Goal: Obtain resource: Download file/media

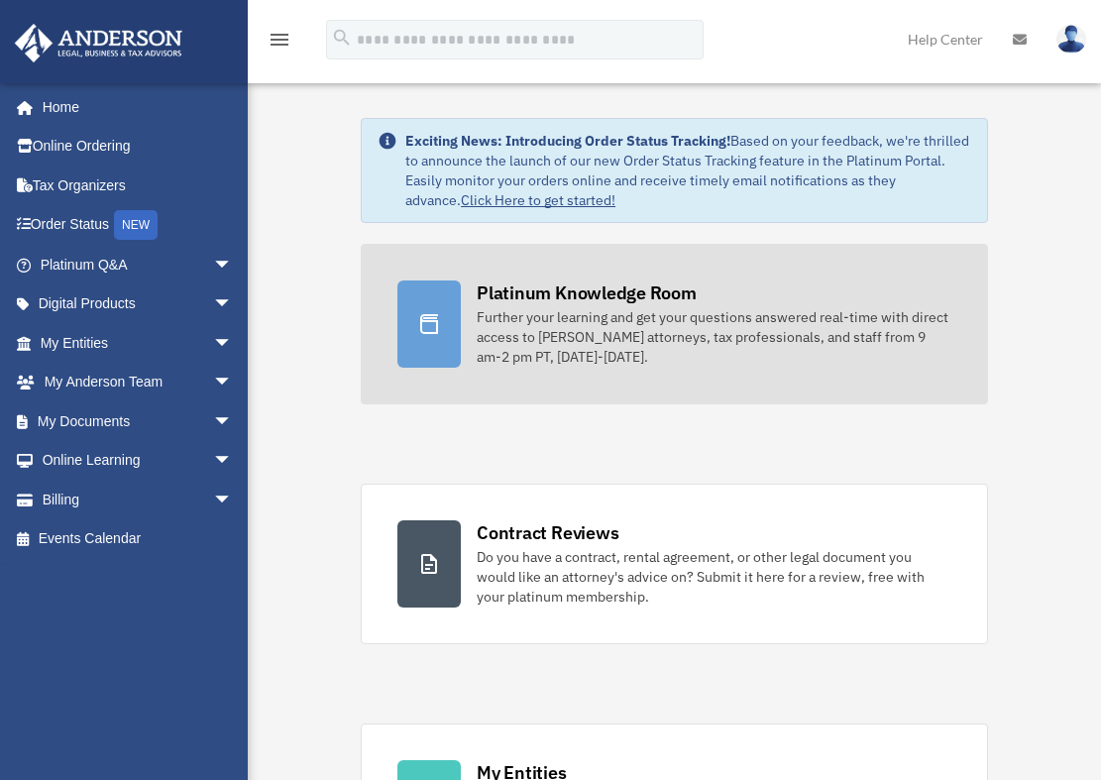
click at [538, 289] on div "Platinum Knowledge Room" at bounding box center [587, 293] width 220 height 25
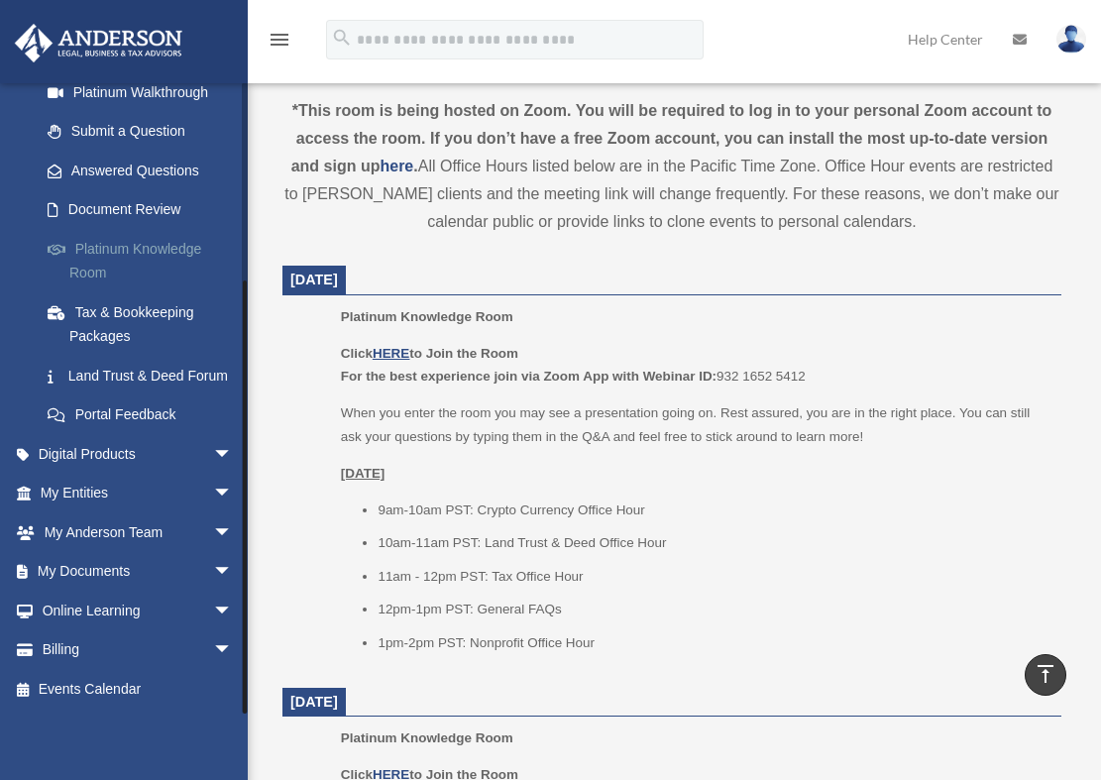
scroll to position [275, 0]
click at [127, 570] on link "My Documents arrow_drop_down" at bounding box center [138, 572] width 249 height 40
click at [213, 571] on span "arrow_drop_down" at bounding box center [233, 572] width 40 height 41
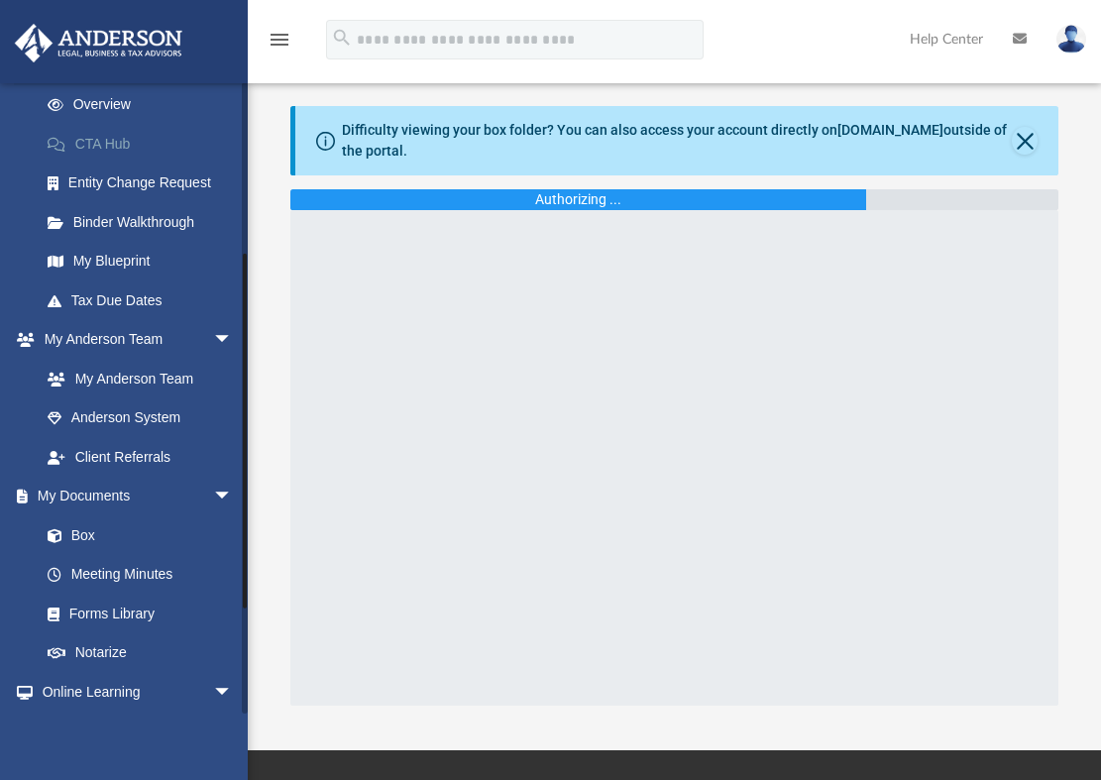
scroll to position [297, 0]
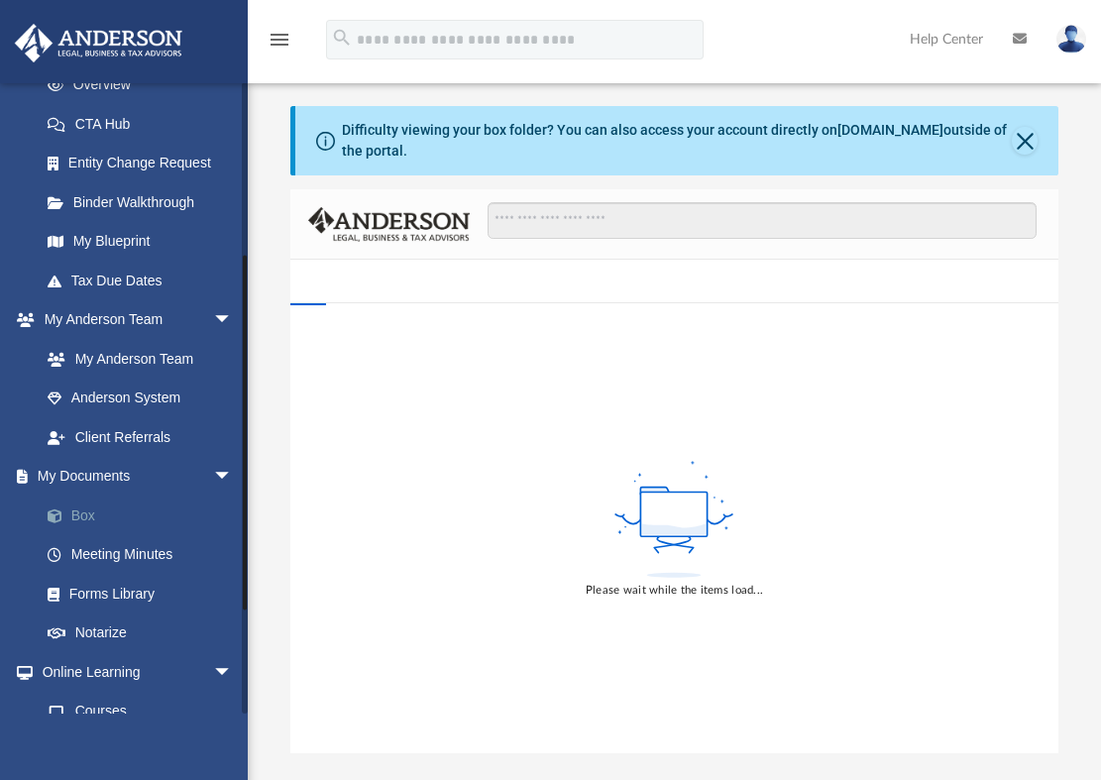
click at [87, 517] on link "Box" at bounding box center [145, 516] width 235 height 40
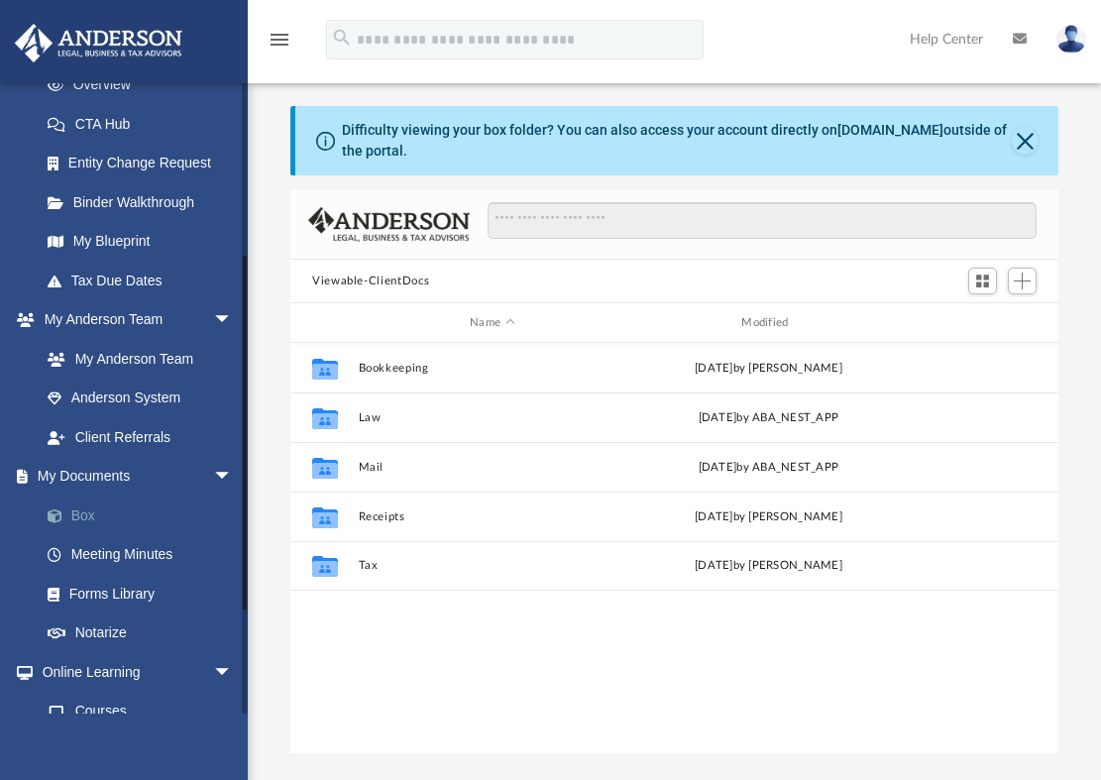
scroll to position [436, 753]
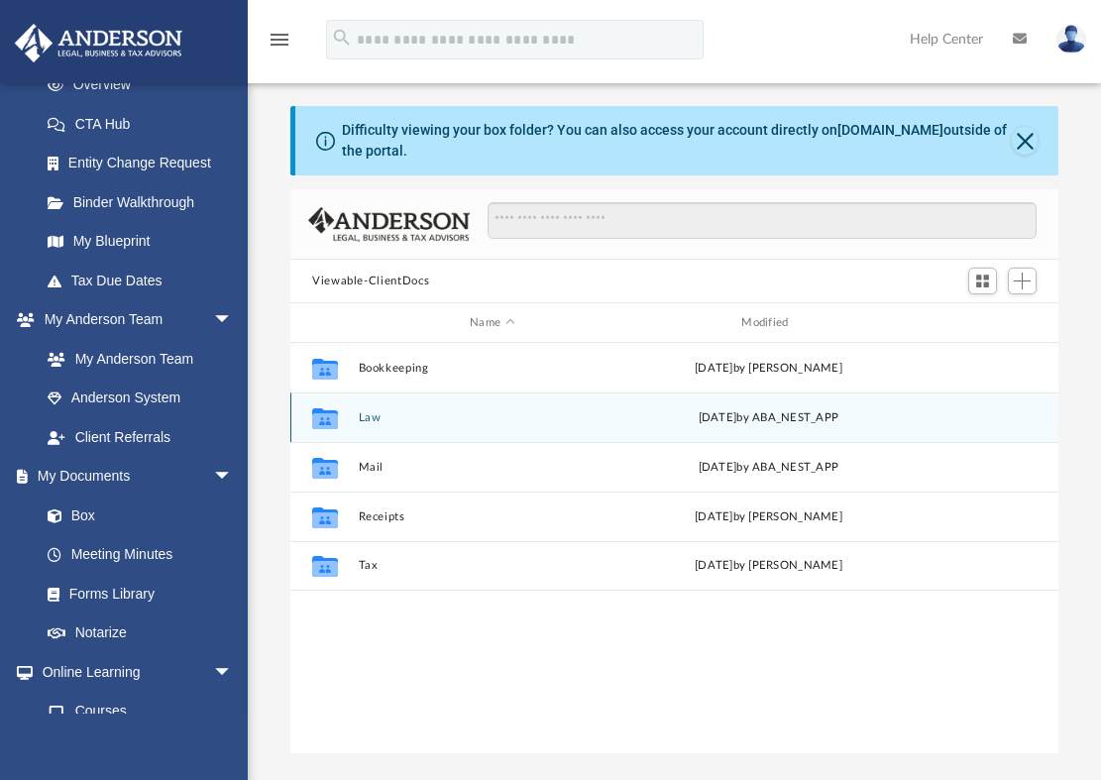
click at [368, 420] on button "Law" at bounding box center [493, 417] width 268 height 13
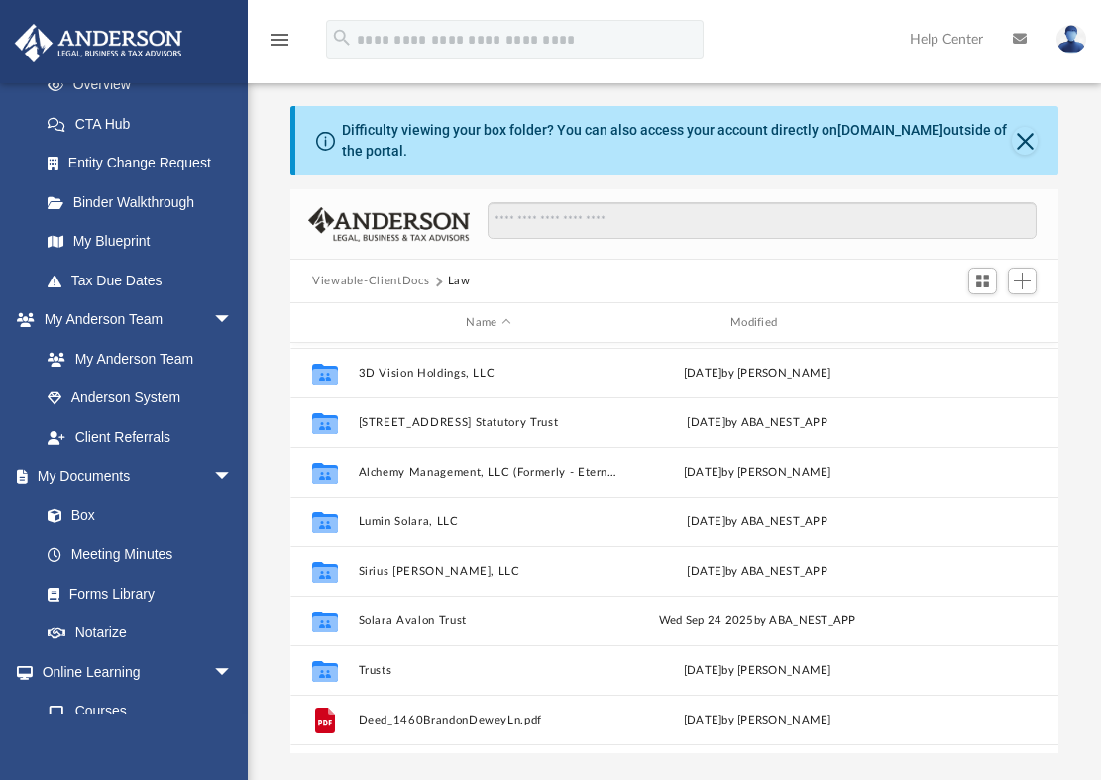
scroll to position [198, 0]
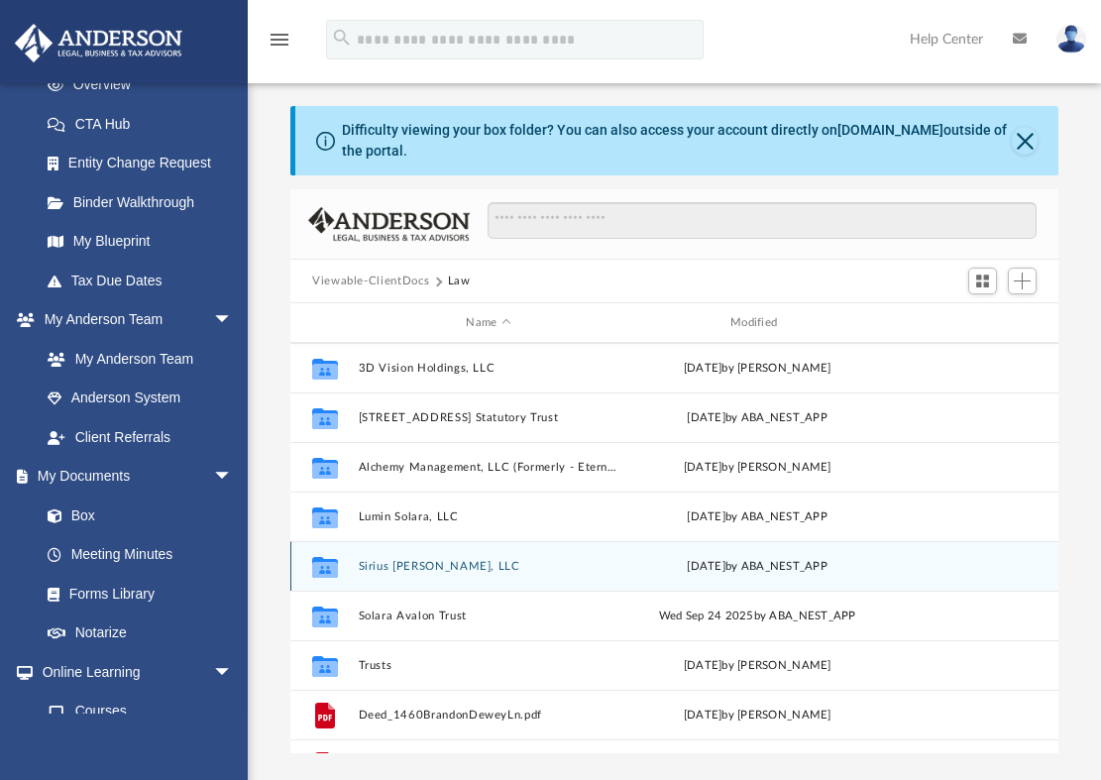
click at [418, 566] on button "Sirius Nuvia, LLC" at bounding box center [489, 566] width 261 height 13
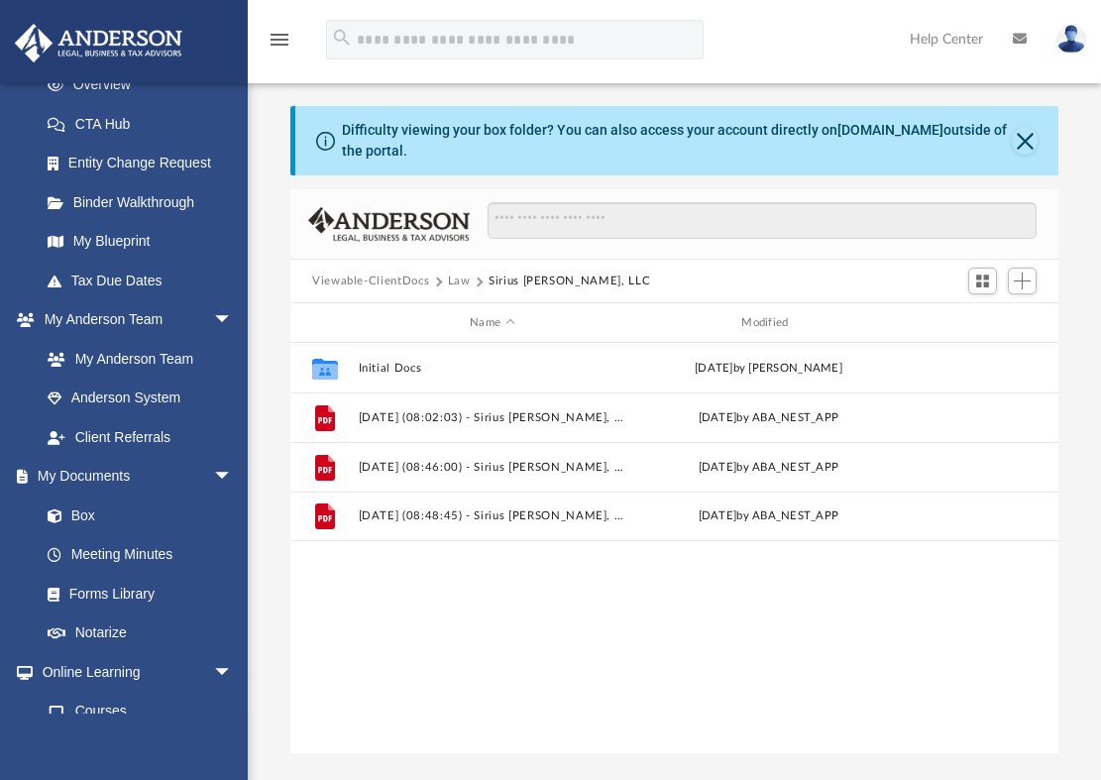
scroll to position [0, 0]
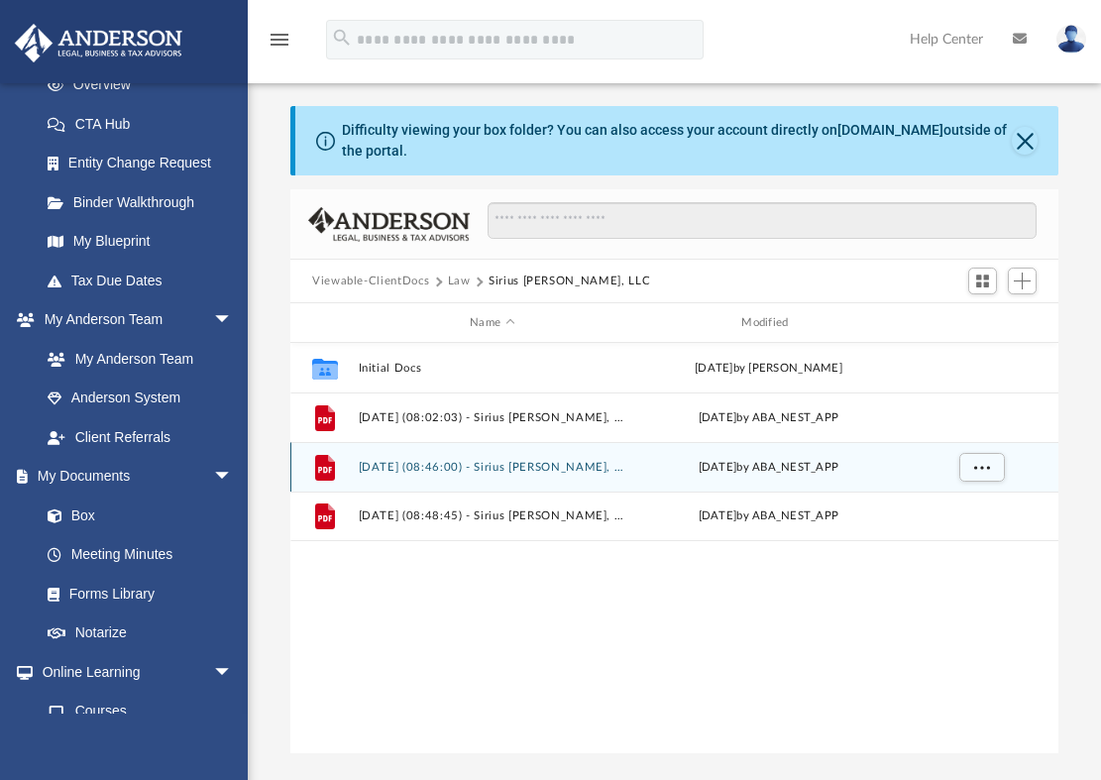
click at [538, 465] on button "2025.09.30 (08:46:00) - Sirius Nuvia, LLC - Certificate Received.pdf" at bounding box center [493, 467] width 268 height 13
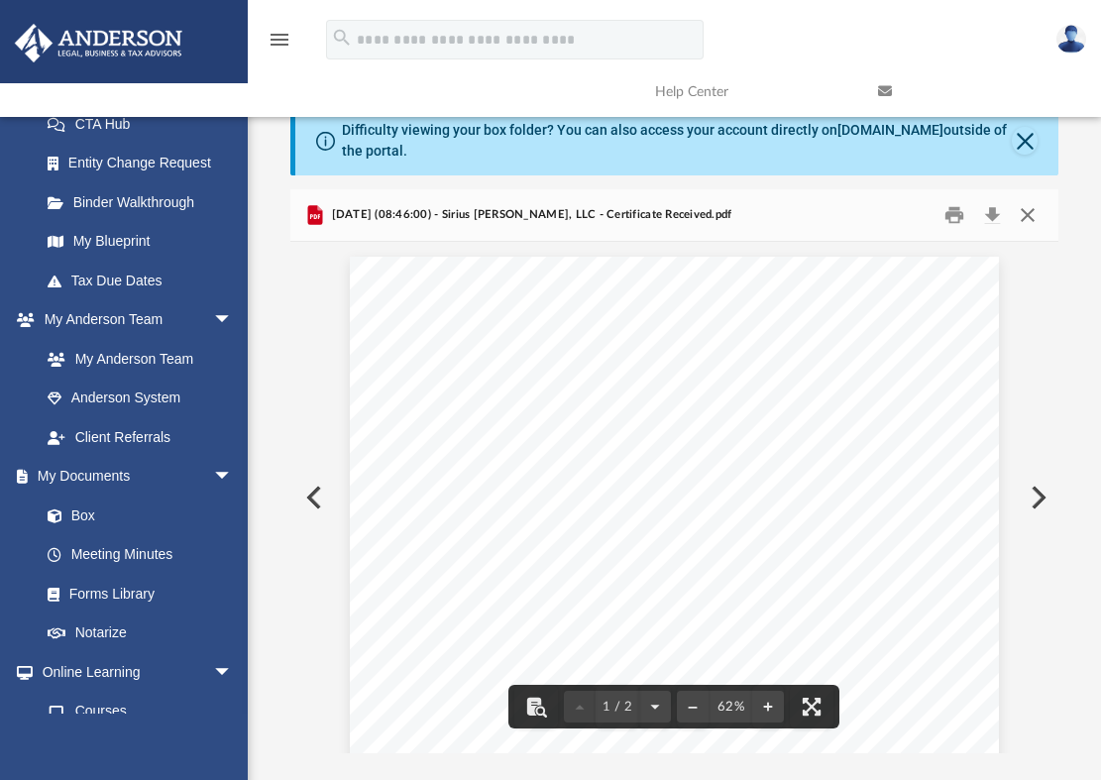
click at [1030, 218] on button "Close" at bounding box center [1028, 215] width 36 height 31
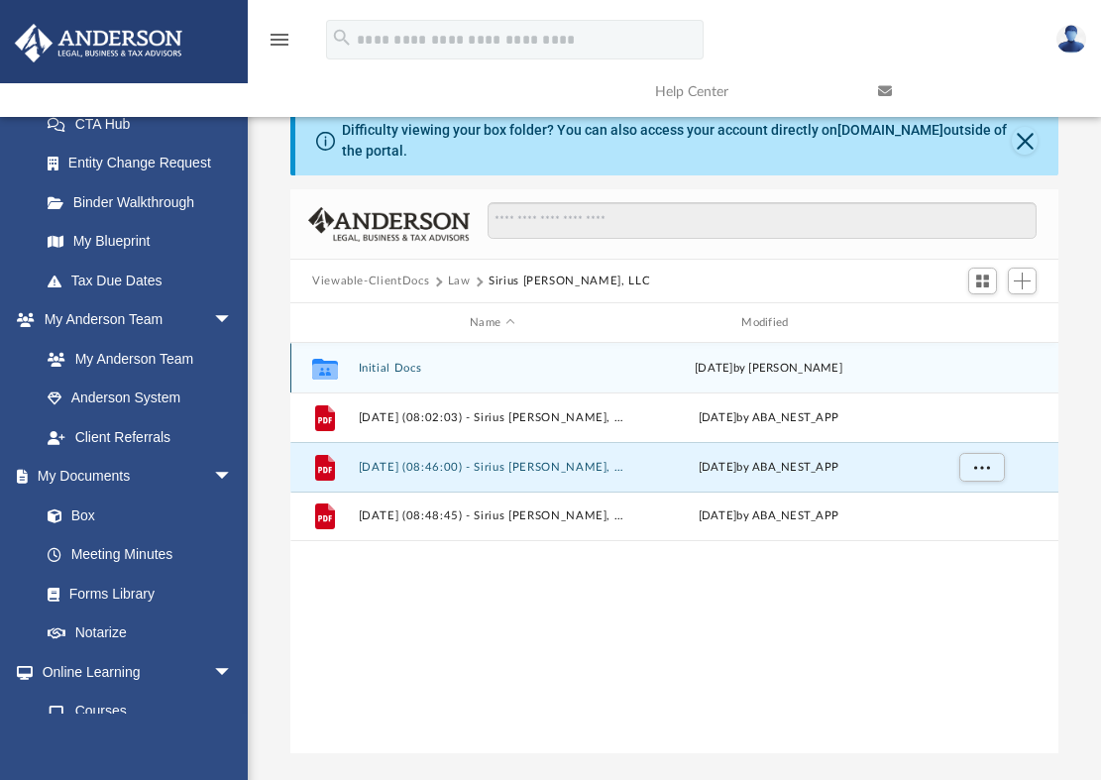
click at [375, 369] on button "Initial Docs" at bounding box center [493, 368] width 268 height 13
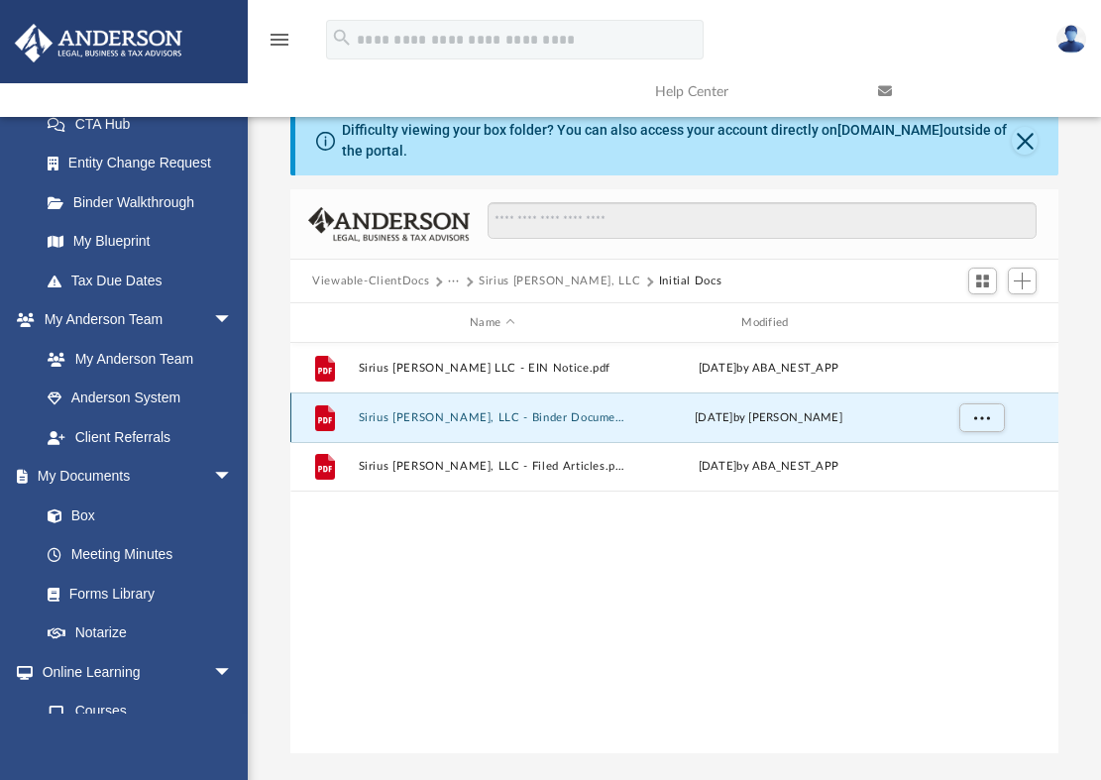
click at [482, 416] on button "Sirius Nuvia, LLC - Binder Documents.pdf" at bounding box center [493, 417] width 268 height 13
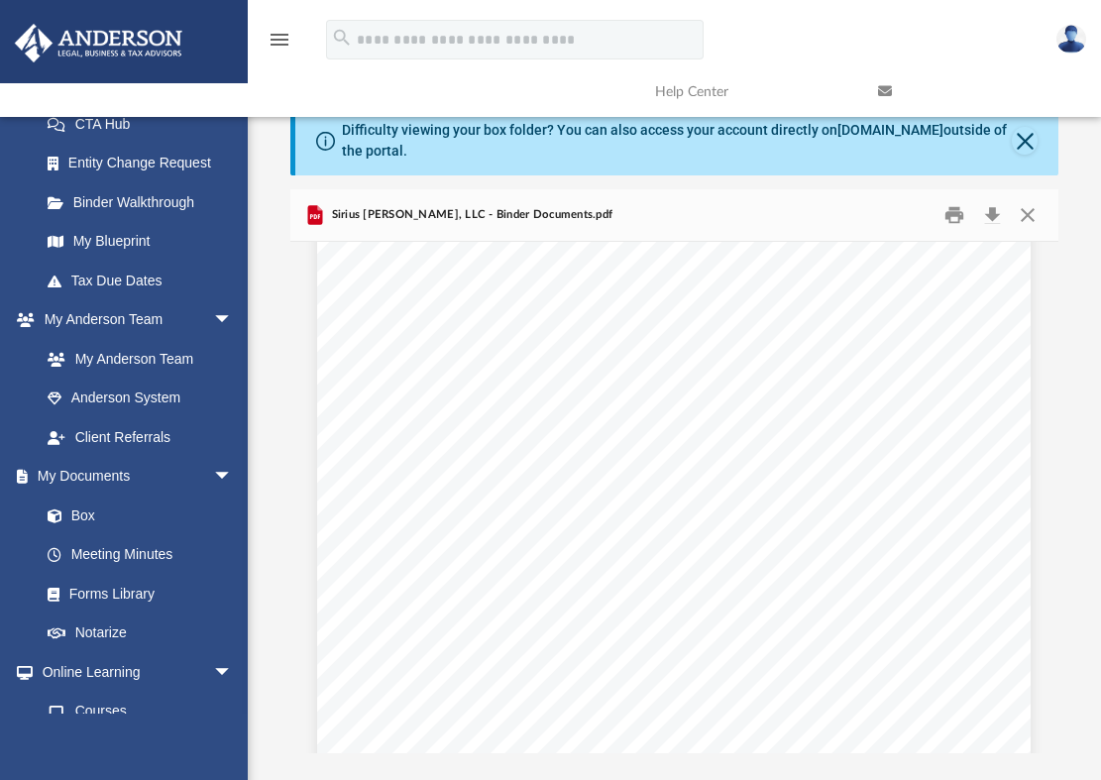
scroll to position [1350, 0]
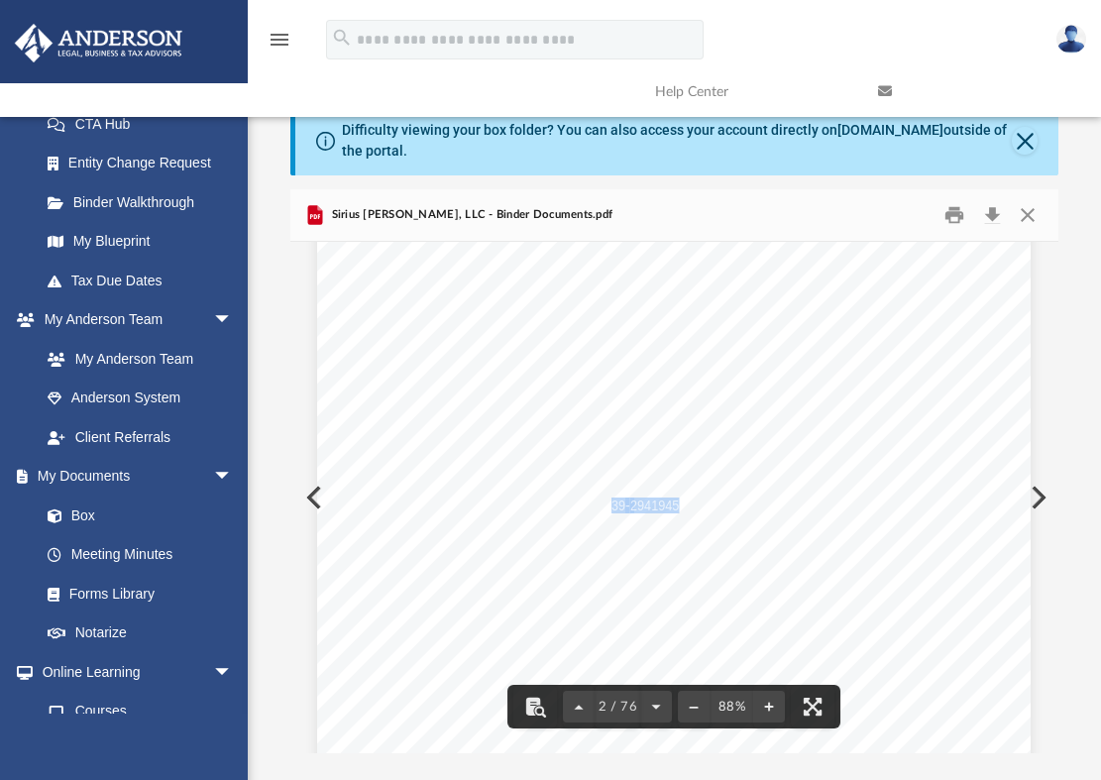
drag, startPoint x: 607, startPoint y: 504, endPoint x: 671, endPoint y: 507, distance: 64.5
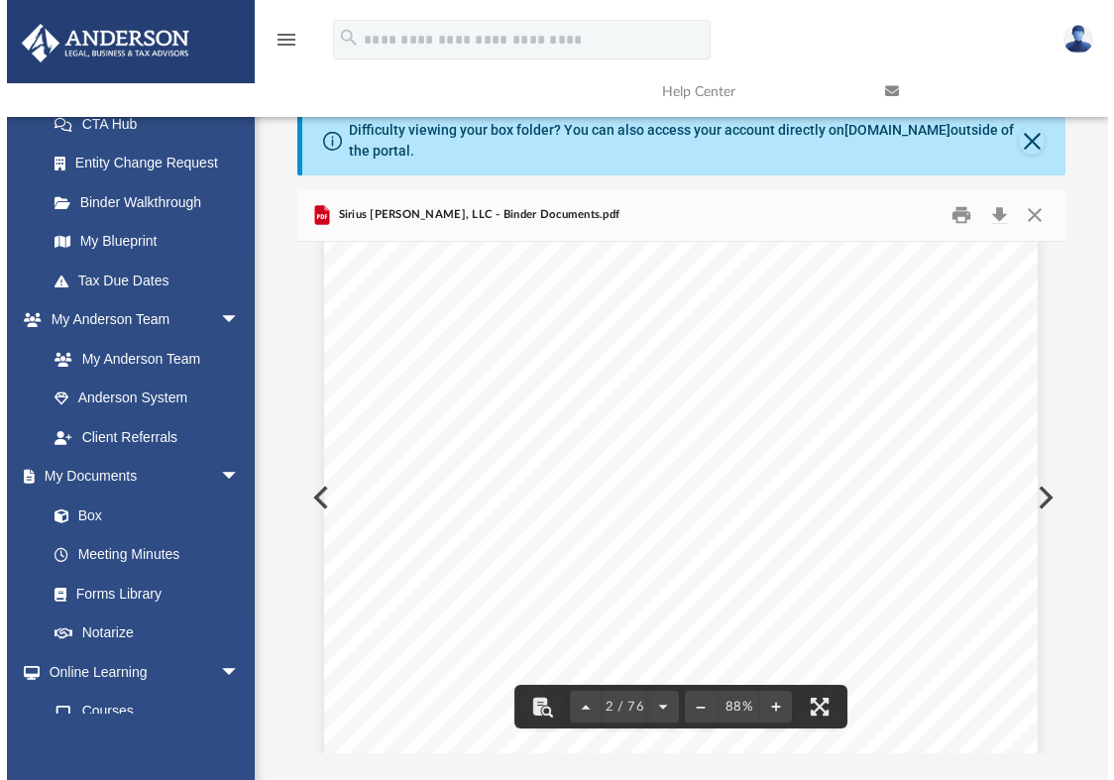
scroll to position [1053, 0]
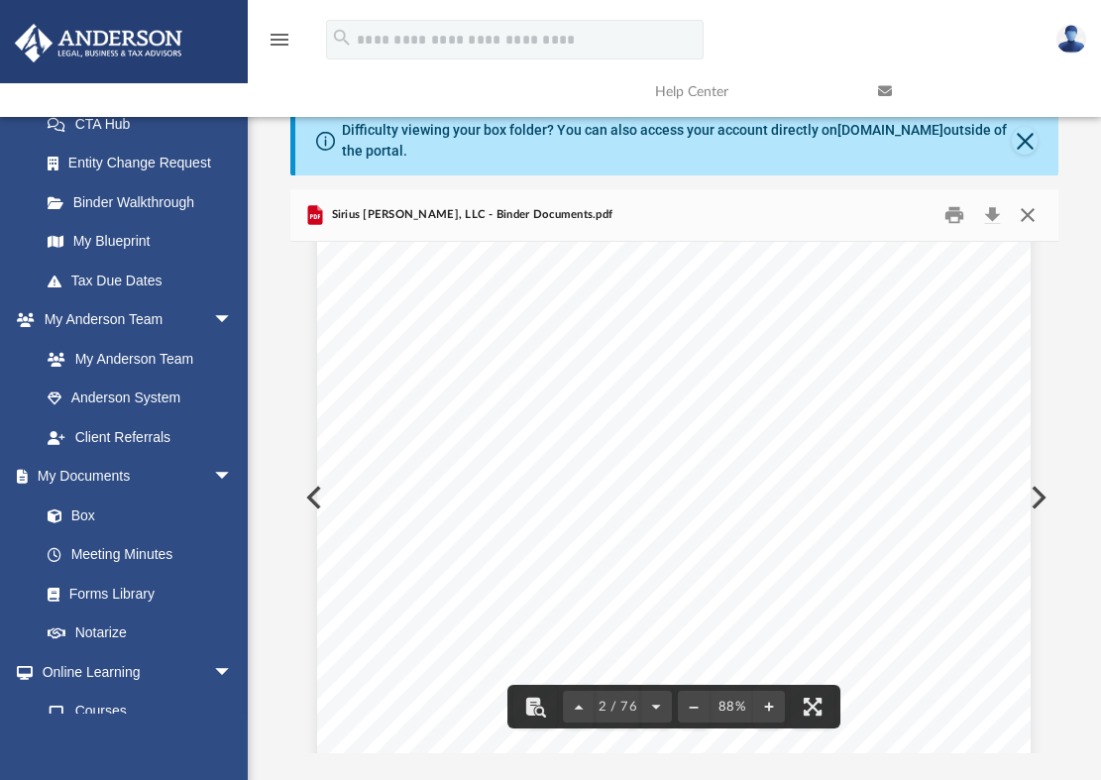
click at [1031, 215] on button "Close" at bounding box center [1028, 215] width 36 height 31
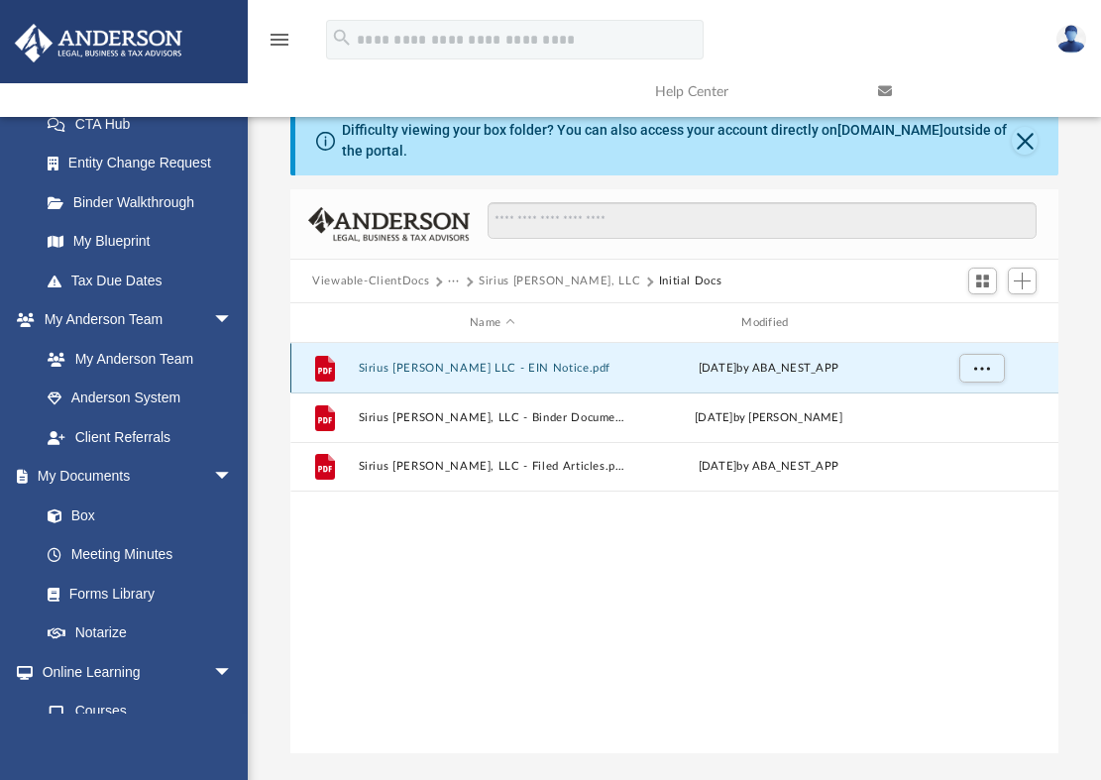
click at [481, 369] on button "Sirius Nuvia LLC - EIN Notice.pdf" at bounding box center [493, 368] width 268 height 13
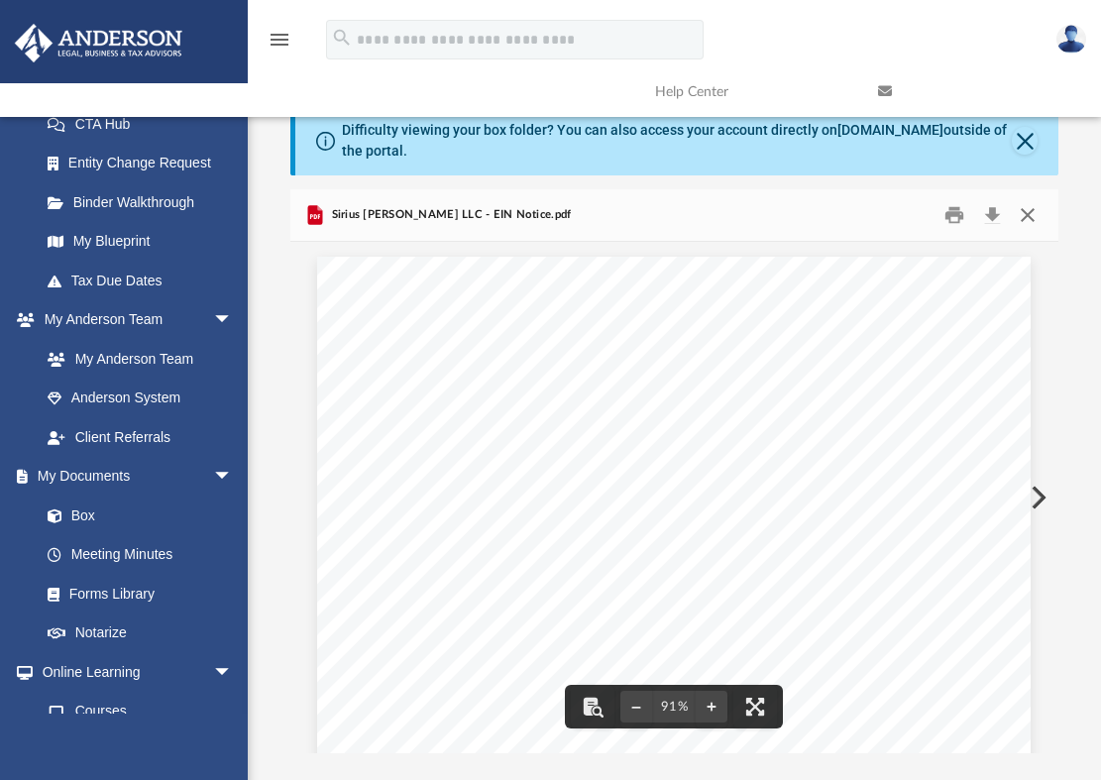
click at [1030, 216] on button "Close" at bounding box center [1028, 215] width 36 height 31
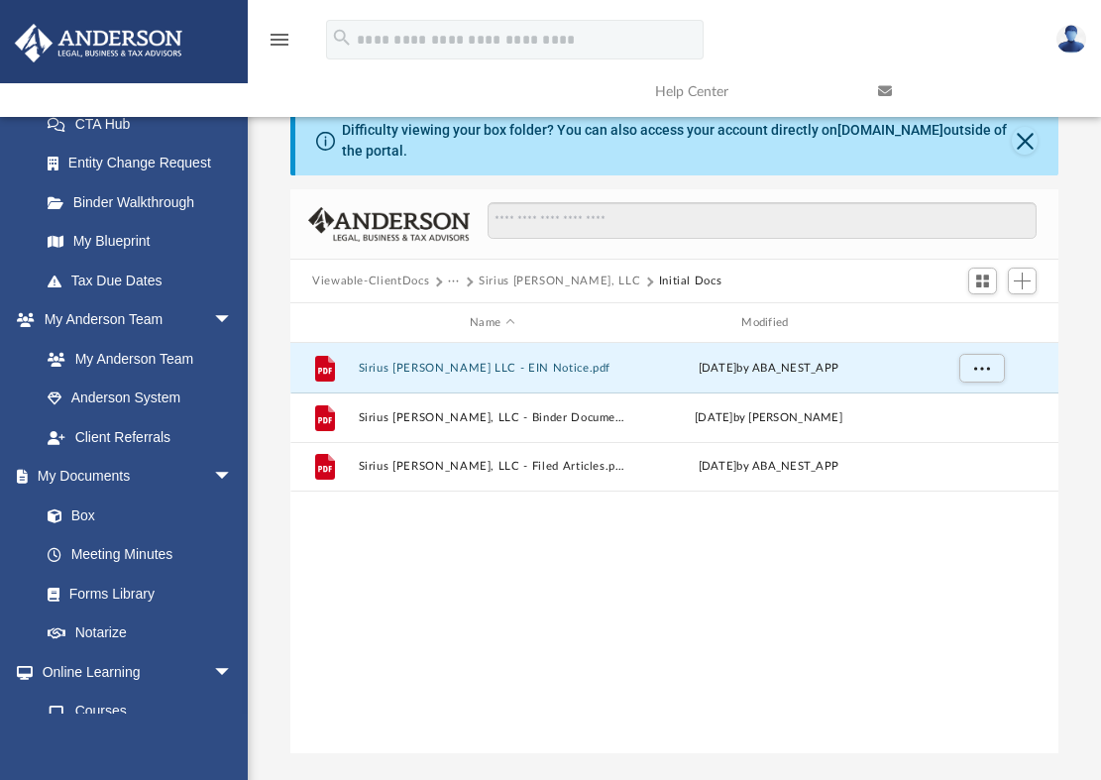
click at [518, 282] on button "Sirius Nuvia, LLC" at bounding box center [560, 282] width 162 height 18
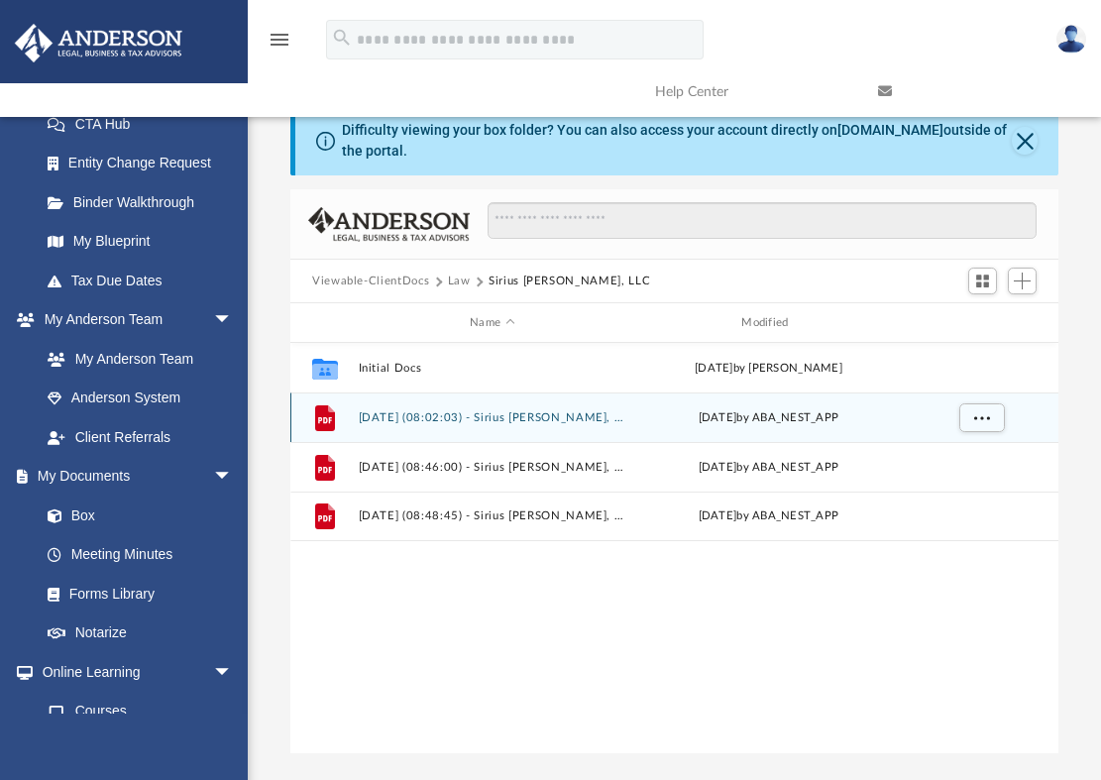
click at [519, 417] on button "2025.07.08 (08:02:03) - Sirius Nuvia, LLC - EIN Letter from IRS.pdf" at bounding box center [493, 417] width 268 height 13
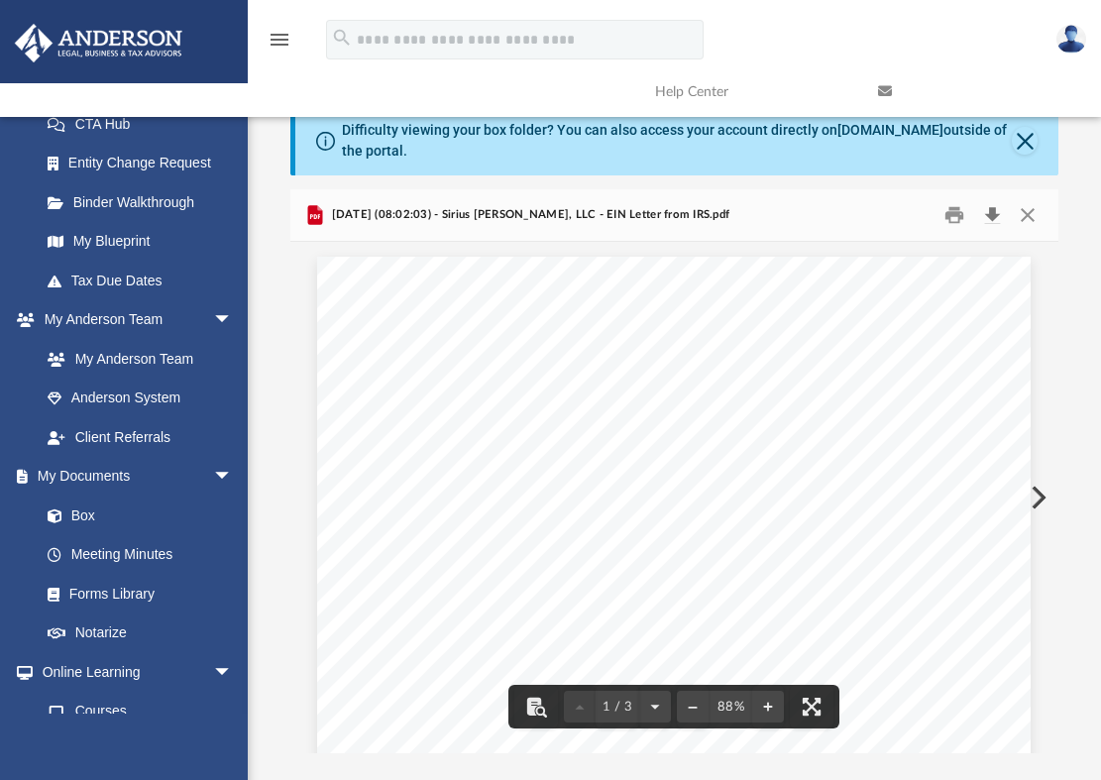
click at [993, 211] on button "Download" at bounding box center [993, 215] width 36 height 31
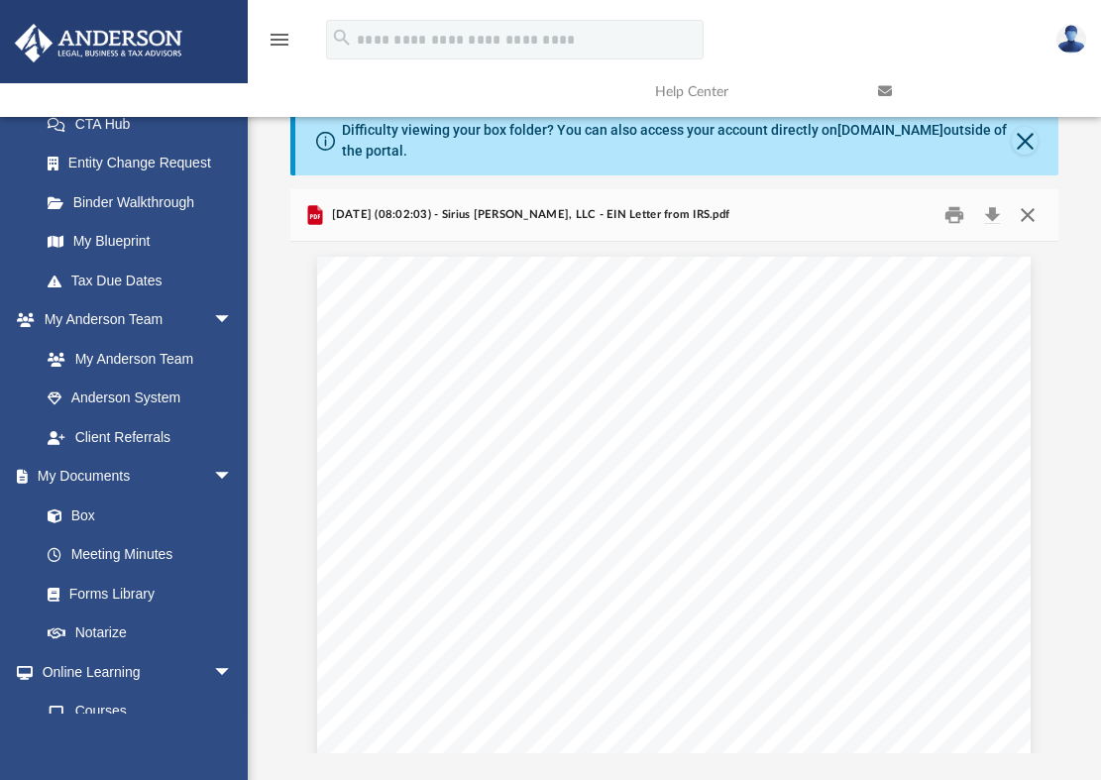
click at [1033, 213] on button "Close" at bounding box center [1028, 215] width 36 height 31
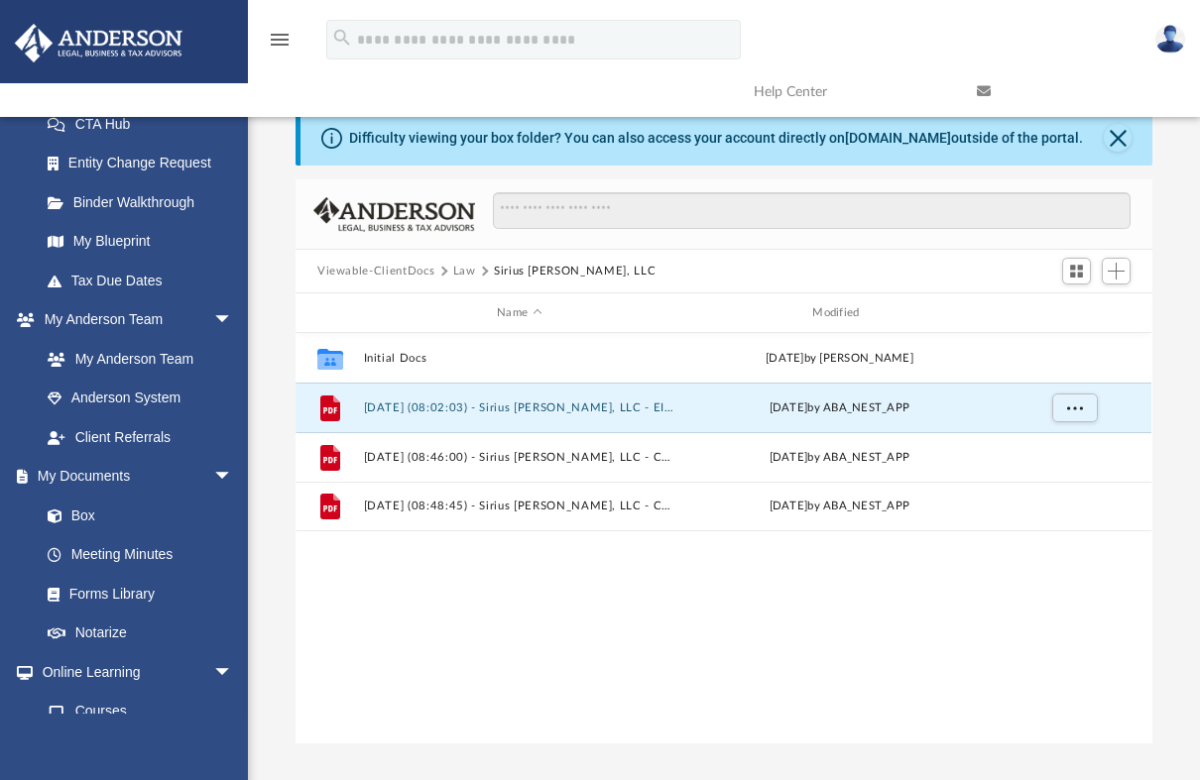
scroll to position [436, 842]
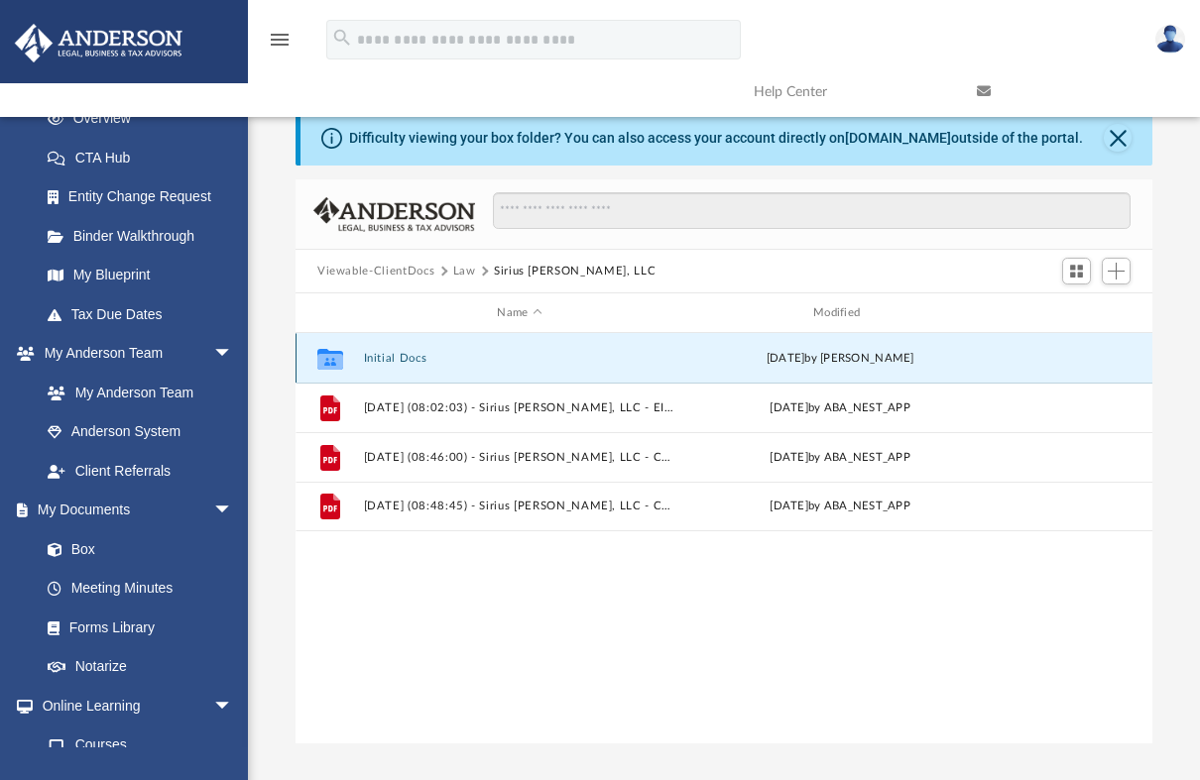
click at [387, 359] on button "Initial Docs" at bounding box center [520, 358] width 312 height 13
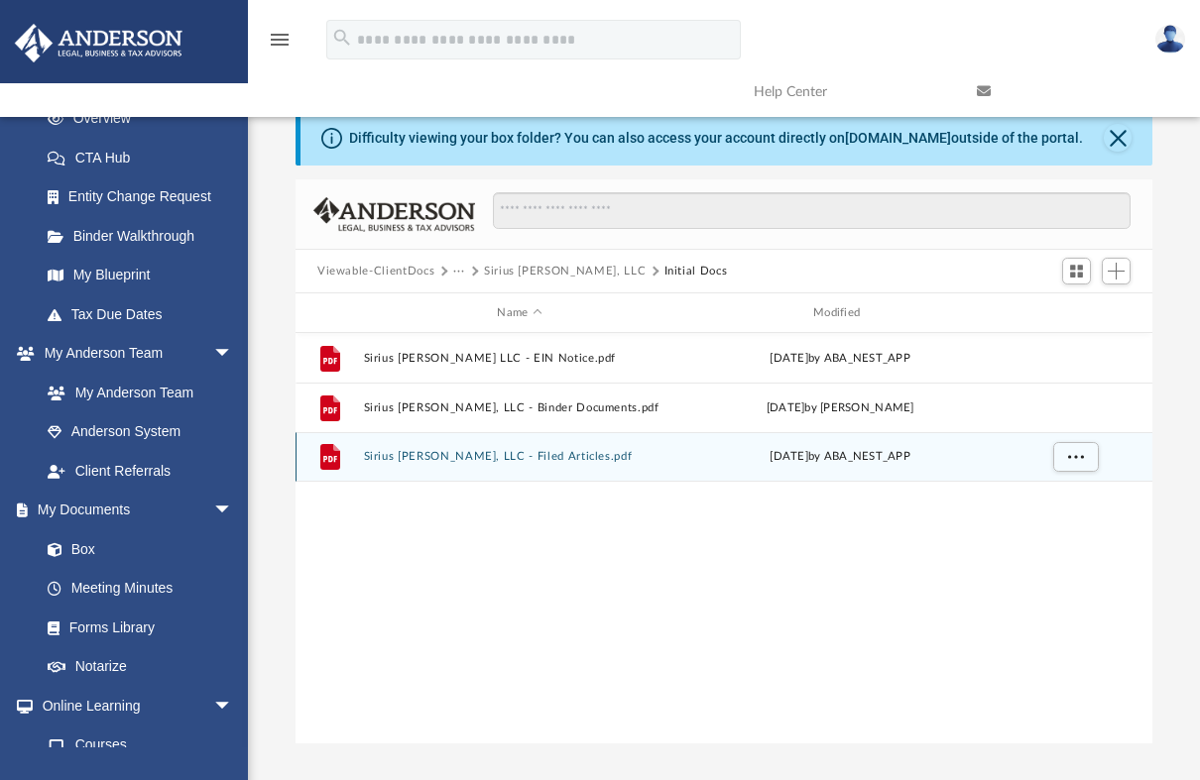
click at [518, 460] on button "Sirius Nuvia, LLC - Filed Articles.pdf" at bounding box center [520, 456] width 312 height 13
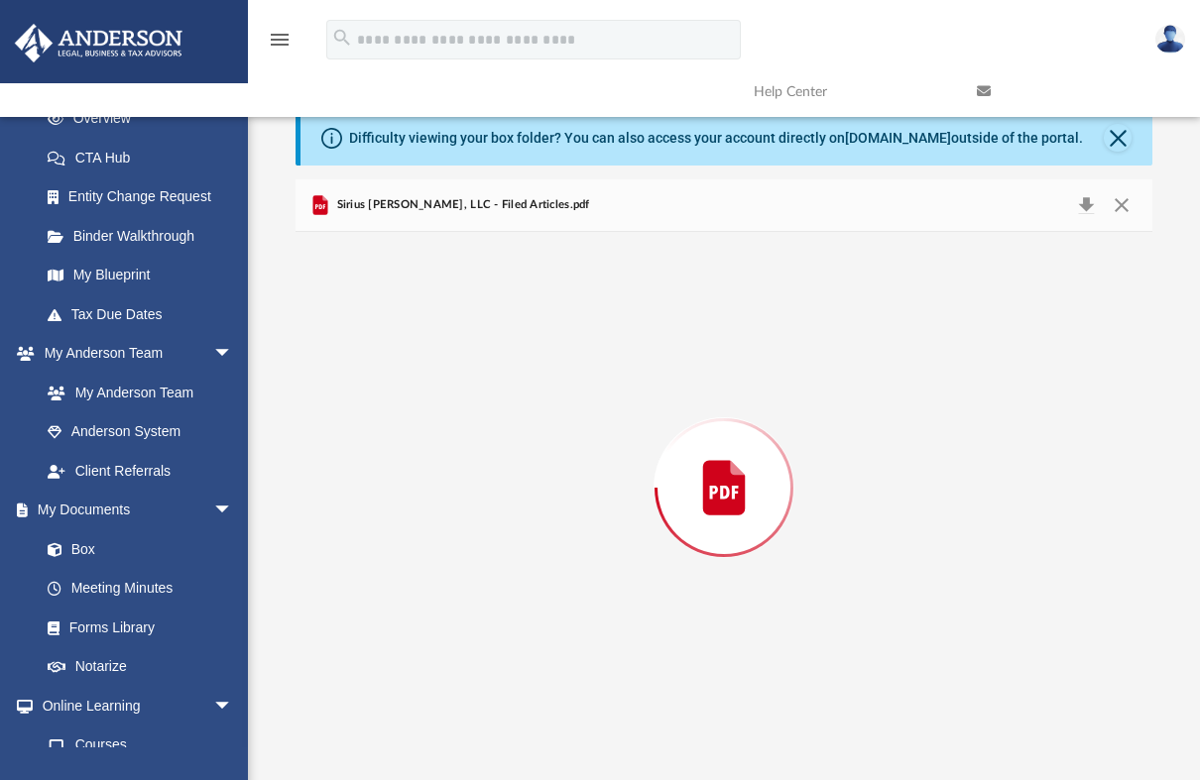
scroll to position [3203, 0]
click at [1088, 208] on button "Download" at bounding box center [1086, 205] width 36 height 31
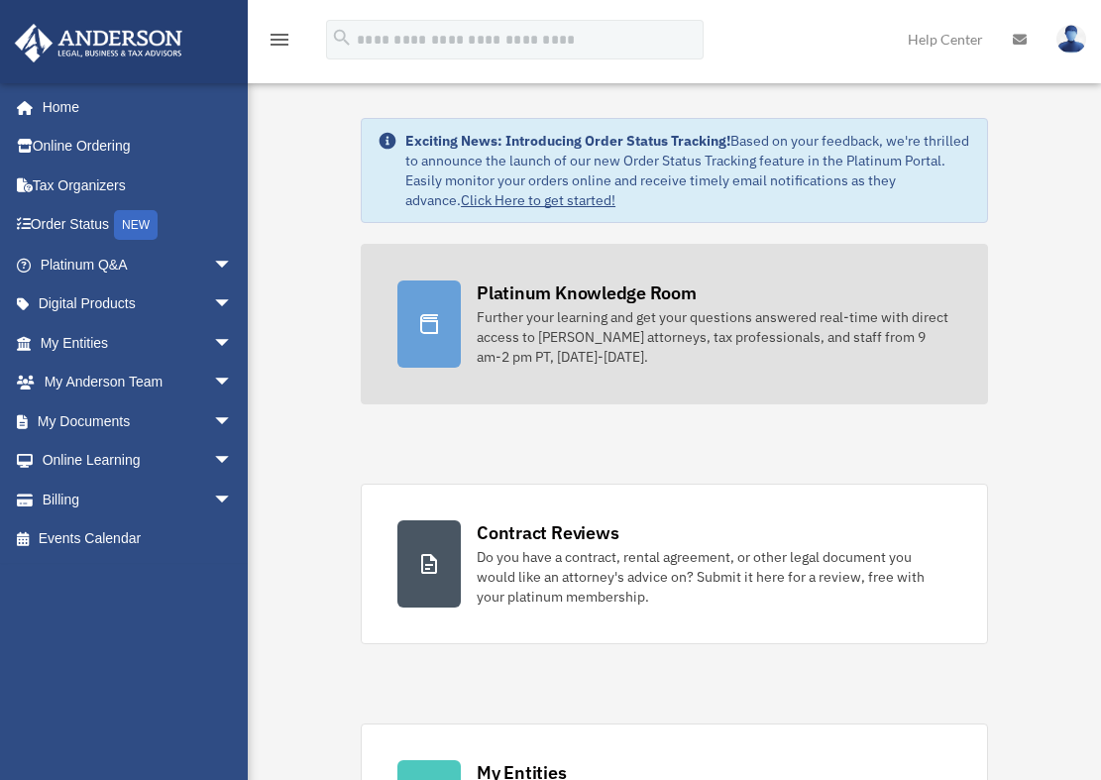
click at [499, 294] on div "Platinum Knowledge Room" at bounding box center [587, 293] width 220 height 25
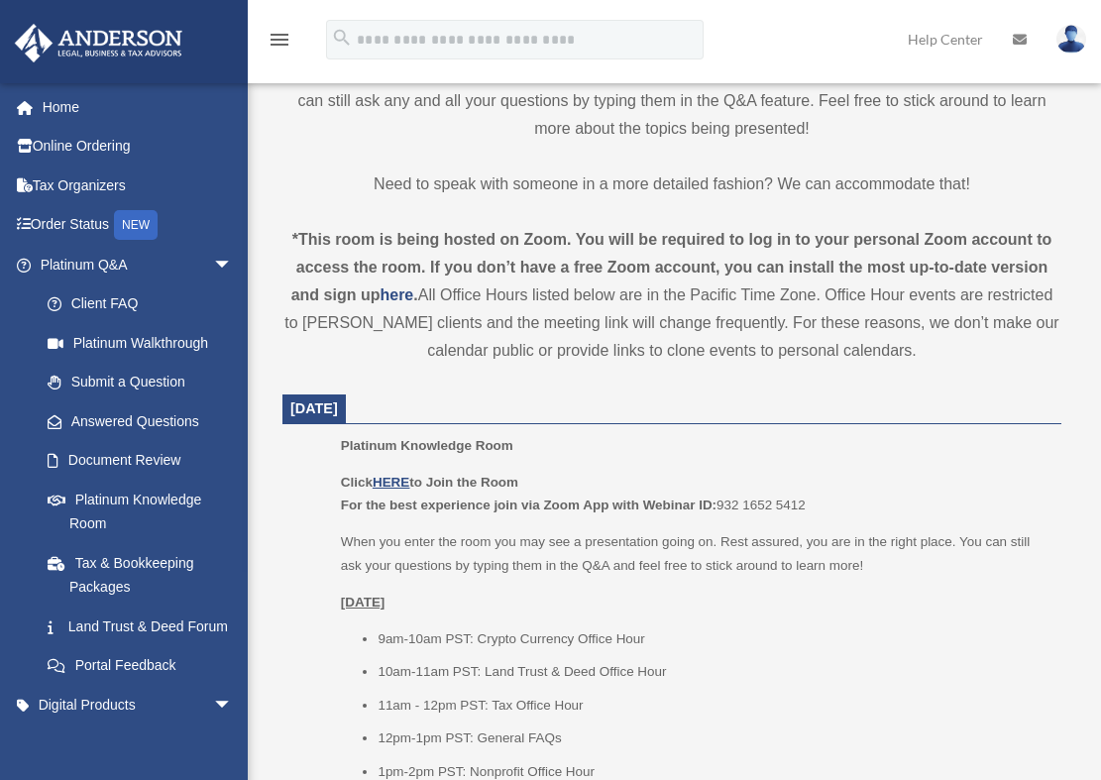
scroll to position [694, 0]
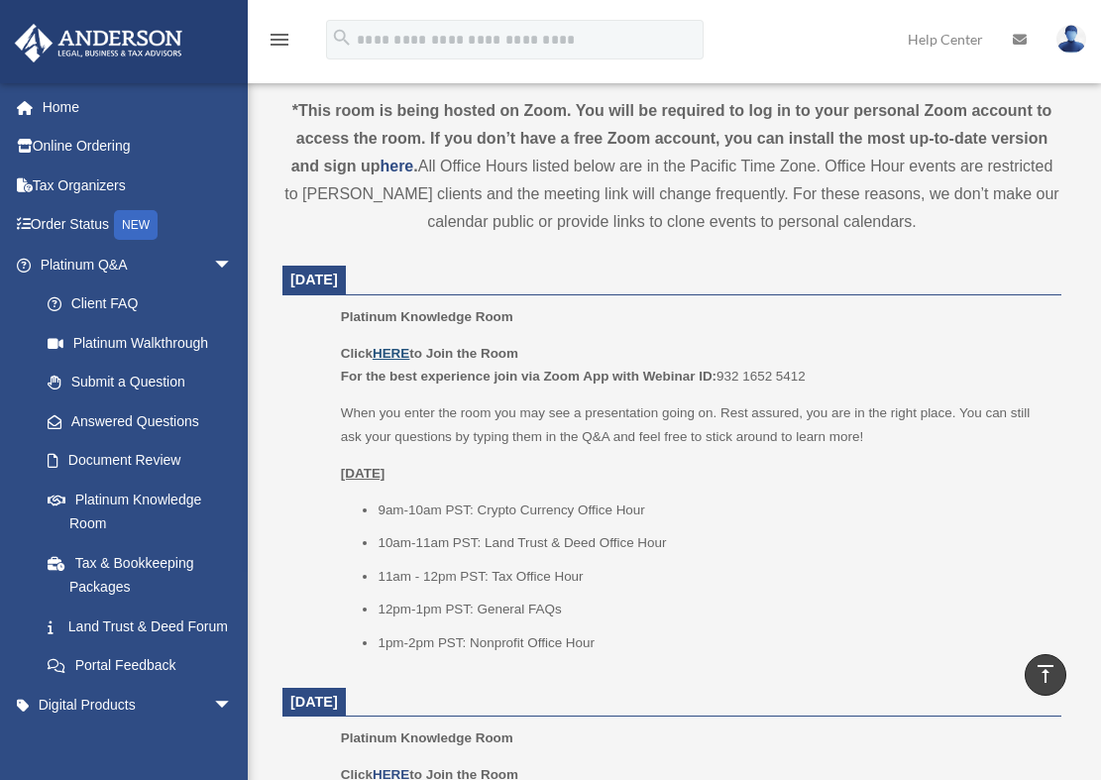
click at [397, 359] on u "HERE" at bounding box center [391, 353] width 37 height 15
